Goal: Communication & Community: Share content

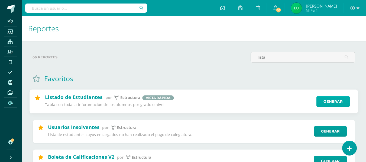
type input "lista"
click at [331, 104] on link "Generar" at bounding box center [332, 101] width 33 height 11
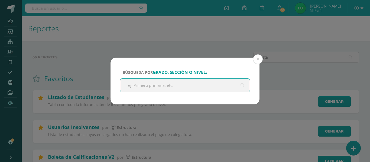
click at [150, 83] on input "text" at bounding box center [184, 85] width 129 height 13
type input "onceavo"
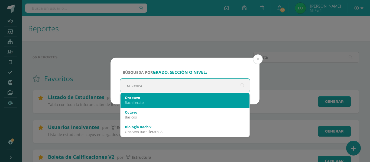
click at [142, 98] on div "Onceavo" at bounding box center [185, 97] width 120 height 5
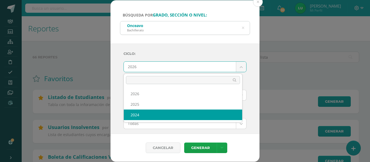
select select "1"
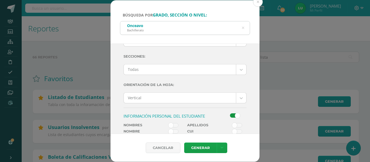
scroll to position [81, 0]
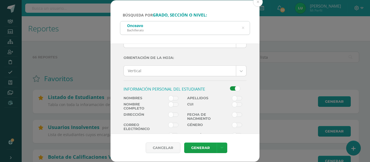
click at [172, 99] on span at bounding box center [173, 98] width 10 height 4
click at [0, 0] on input "checkbox" at bounding box center [0, 0] width 0 height 0
click at [172, 99] on span at bounding box center [173, 98] width 10 height 4
click at [0, 0] on input "checkbox" at bounding box center [0, 0] width 0 height 0
click at [172, 106] on span at bounding box center [173, 104] width 10 height 4
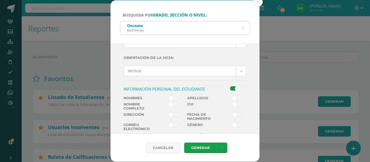
click at [0, 0] on input "checkbox" at bounding box center [0, 0] width 0 height 0
click at [202, 142] on div "Cancelar Generar Descargar como HTML Descargar como PDF Descargar como XLS" at bounding box center [184, 148] width 149 height 28
click at [200, 147] on link "Generar" at bounding box center [200, 148] width 32 height 11
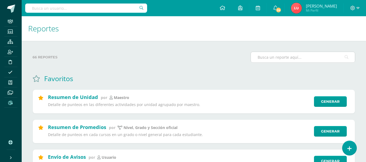
click at [298, 57] on input "text" at bounding box center [303, 57] width 104 height 11
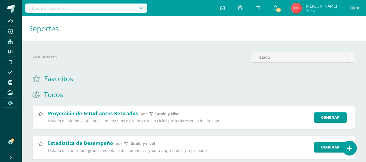
drag, startPoint x: 281, startPoint y: 57, endPoint x: 232, endPoint y: 62, distance: 50.1
click at [231, 63] on div "66 reportes listado" at bounding box center [193, 59] width 327 height 15
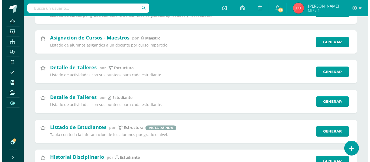
scroll to position [162, 0]
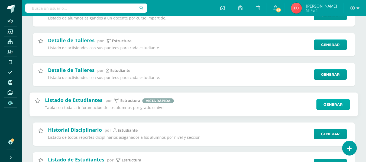
type input "listado"
click at [337, 105] on link "Generar" at bounding box center [332, 104] width 33 height 11
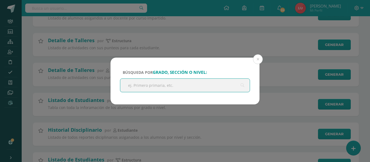
click at [172, 86] on input "text" at bounding box center [184, 85] width 129 height 13
type input "onceavo"
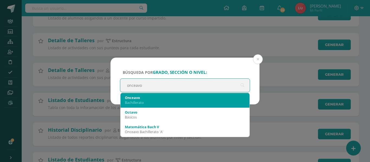
click at [150, 98] on div "Onceavo" at bounding box center [185, 97] width 120 height 5
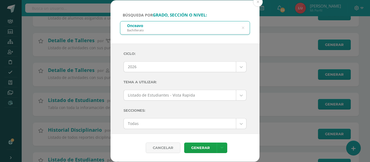
click at [139, 67] on body "Búsqueda por grado, sección o nivel: Onceavo Bachillerato onceavo Ciclo: 2026 2…" at bounding box center [185, 120] width 370 height 564
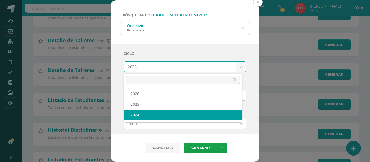
select select "1"
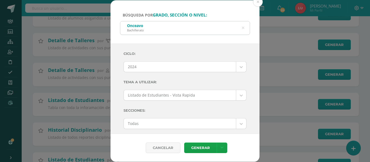
drag, startPoint x: 116, startPoint y: 74, endPoint x: 118, endPoint y: 77, distance: 3.5
click at [116, 74] on div "Ciclo: 2024 2026 2025 2024 Tema a Utilizar: Listado de Estudiantes - Vista Rapi…" at bounding box center [184, 89] width 149 height 90
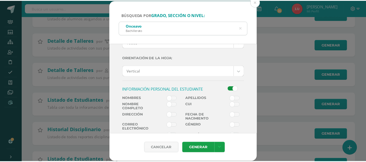
scroll to position [108, 0]
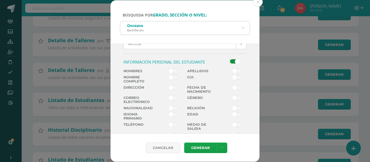
click at [170, 77] on span at bounding box center [173, 77] width 10 height 4
click at [0, 0] on input "checkbox" at bounding box center [0, 0] width 0 height 0
click at [199, 148] on link "Generar" at bounding box center [200, 148] width 32 height 11
click at [287, 58] on div "Búsqueda por grado, sección o nivel: Onceavo Bachillerato onceavo Ciclo: 2024 2…" at bounding box center [184, 81] width 365 height 162
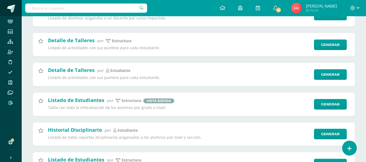
click at [15, 3] on link at bounding box center [11, 8] width 22 height 16
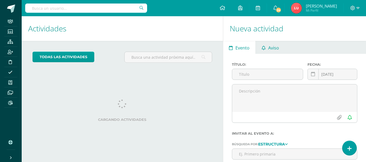
click at [274, 47] on span "Aviso" at bounding box center [273, 47] width 11 height 13
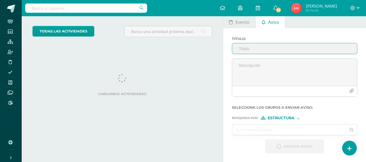
scroll to position [54, 0]
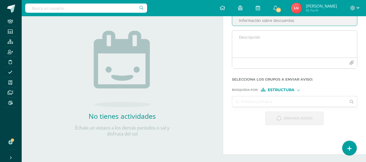
type input "Información sobre descuentos"
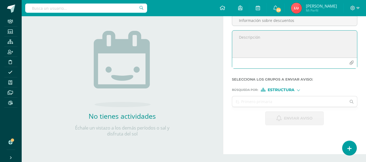
click at [352, 63] on icon "button" at bounding box center [351, 63] width 5 height 5
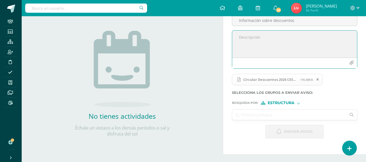
scroll to position [27, 0]
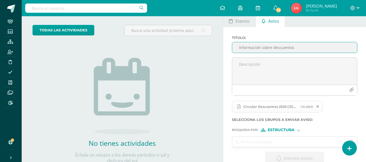
click at [312, 48] on input "Información sobre descuentos" at bounding box center [294, 47] width 125 height 11
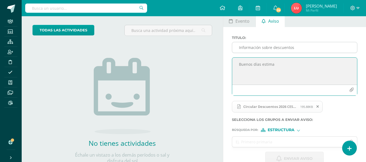
type textarea "Buenos días estima"
click at [312, 49] on input "Información sobre descuentos" at bounding box center [294, 47] width 125 height 11
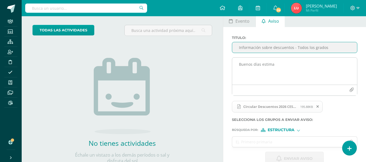
type input "Información sobre descuentos - Todos los grados"
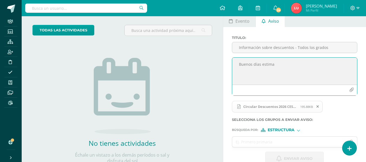
click at [304, 63] on textarea "Buenos días estima" at bounding box center [294, 71] width 125 height 27
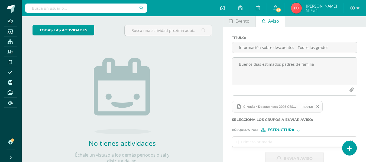
click at [336, 99] on div "Buenos días estimados padres de familia" at bounding box center [295, 78] width 130 height 43
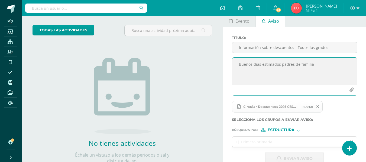
click at [282, 74] on textarea "Buenos días estimados padres de familia" at bounding box center [294, 71] width 125 height 27
click at [316, 67] on textarea "Buenos días estimados padres de familia" at bounding box center [294, 71] width 125 height 27
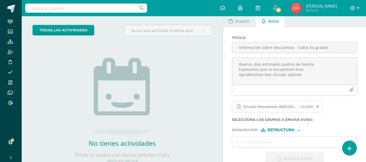
click at [319, 106] on span at bounding box center [317, 107] width 9 height 6
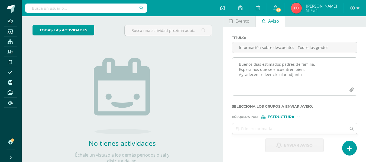
click at [308, 76] on textarea "Buenos días estimados padres de familia. Esperamos que se encuentren bien. Agra…" at bounding box center [294, 71] width 125 height 27
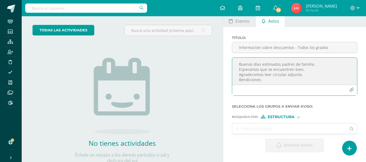
type textarea "Buenos días estimados padres de familia. Esperamos que se encuentren bien. Agra…"
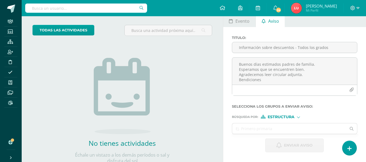
click at [39, 96] on div "todas las Actividades No tienes actividades Échale un vistazo a los demás perío…" at bounding box center [122, 97] width 201 height 167
